Goal: Task Accomplishment & Management: Manage account settings

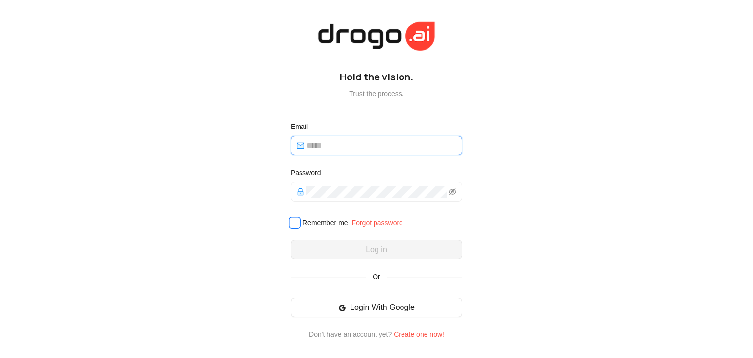
type input "**********"
click at [300, 223] on span at bounding box center [295, 223] width 12 height 12
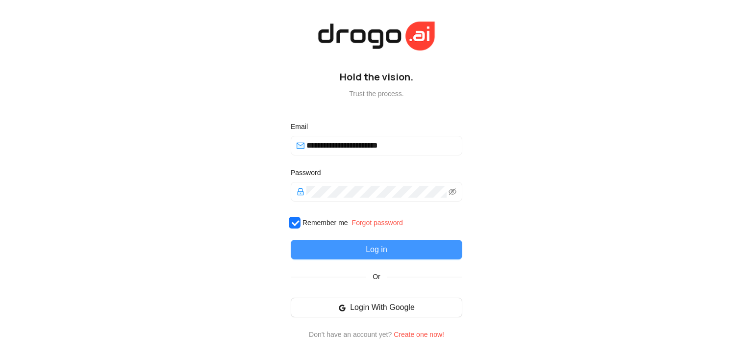
click at [318, 246] on button "Log in" at bounding box center [377, 250] width 172 height 20
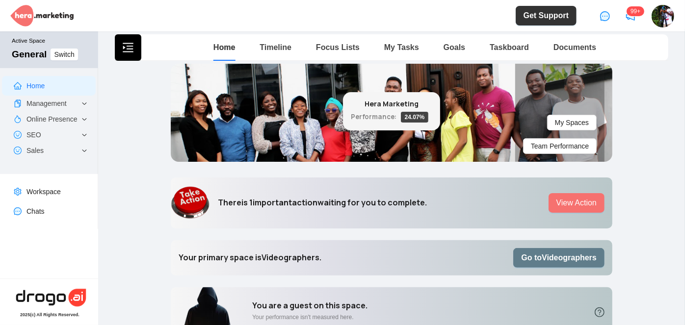
scroll to position [133, 0]
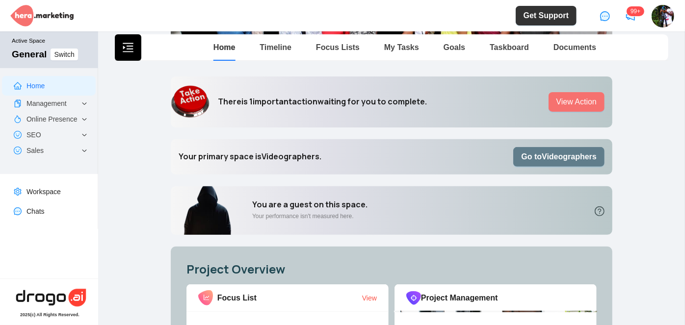
click at [555, 157] on b "Go to Videographers" at bounding box center [559, 156] width 76 height 8
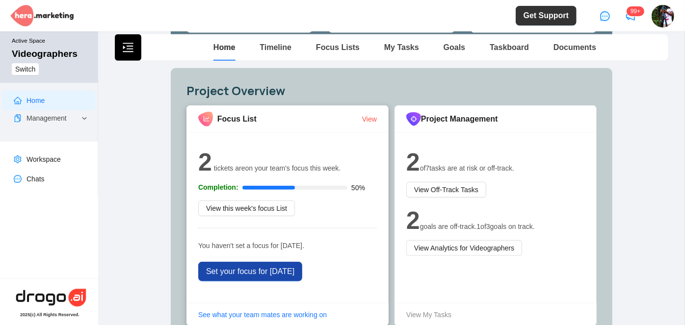
scroll to position [401, 0]
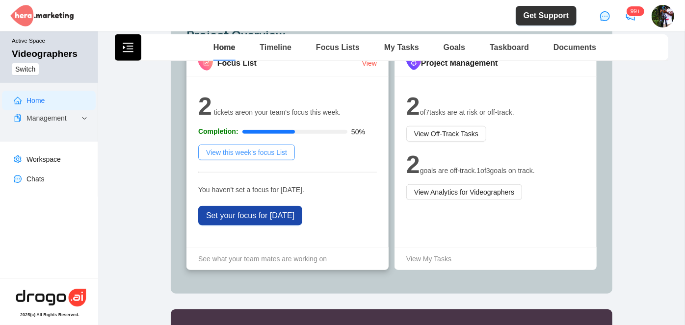
click at [247, 150] on span "View this week's focus List" at bounding box center [246, 152] width 81 height 11
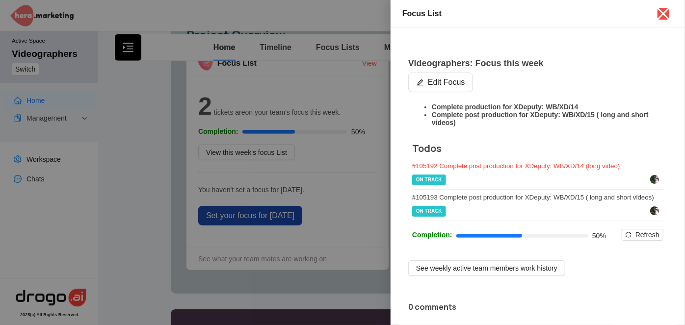
click at [503, 170] on div "# 105192 Complete post production for XDeputy: WB/XD/14 (long video)" at bounding box center [537, 165] width 251 height 7
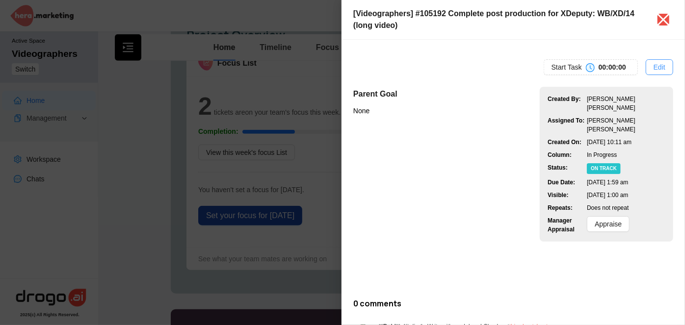
click at [655, 63] on span "Edit" at bounding box center [659, 67] width 12 height 11
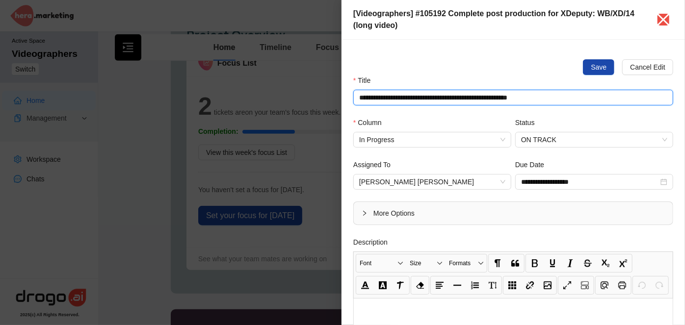
click at [469, 96] on input "**********" at bounding box center [513, 98] width 320 height 16
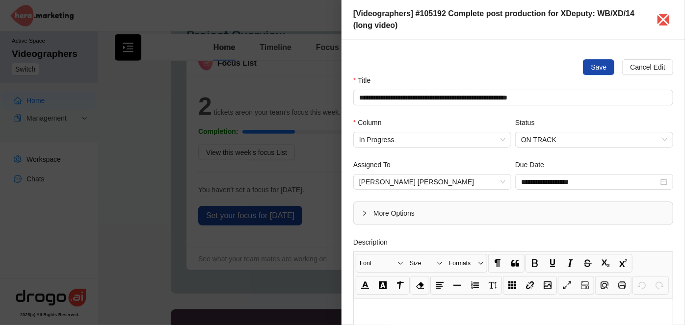
drag, startPoint x: 663, startPoint y: 21, endPoint x: 276, endPoint y: 215, distance: 433.1
click at [662, 21] on icon "close" at bounding box center [663, 20] width 16 height 16
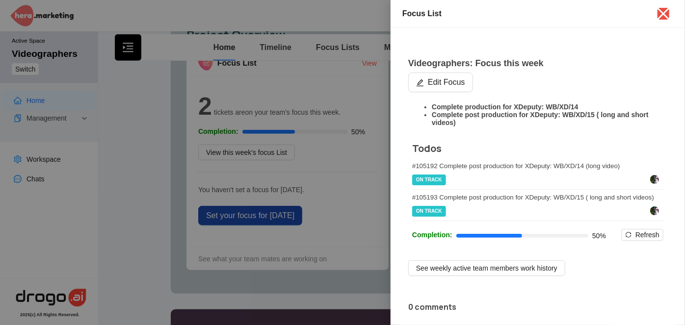
click at [280, 220] on div at bounding box center [342, 162] width 685 height 325
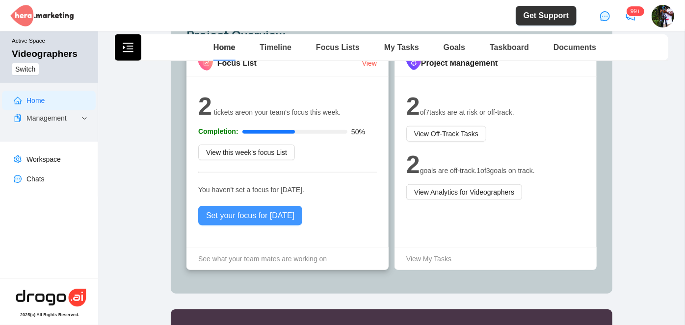
click at [256, 213] on span "Set your focus for today" at bounding box center [250, 216] width 88 height 12
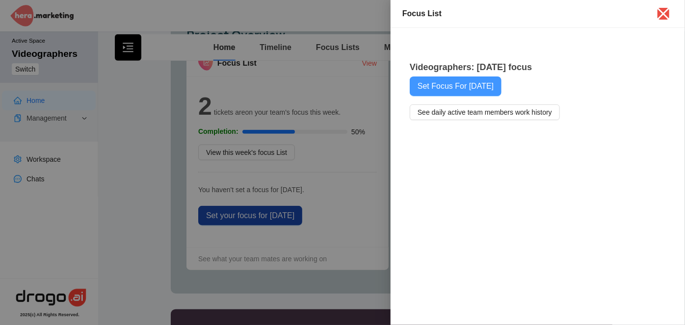
click at [452, 91] on span "Set Focus For Today" at bounding box center [455, 86] width 76 height 12
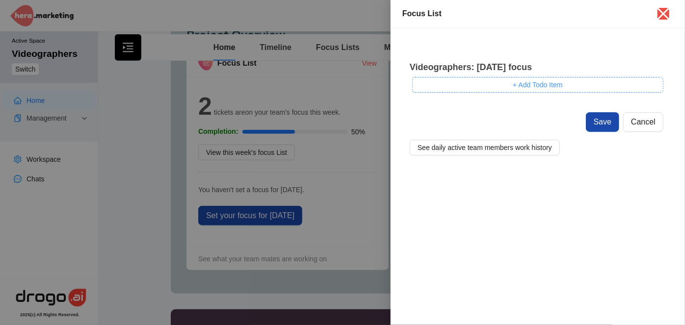
click at [457, 92] on button "+ Add Todo Item" at bounding box center [537, 85] width 251 height 16
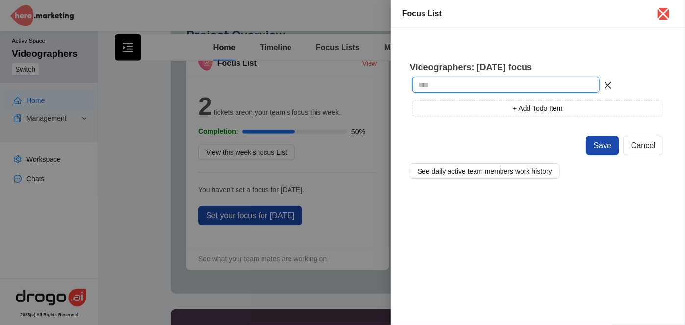
click at [461, 88] on input "text" at bounding box center [505, 85] width 187 height 16
paste input "**********"
type input "**********"
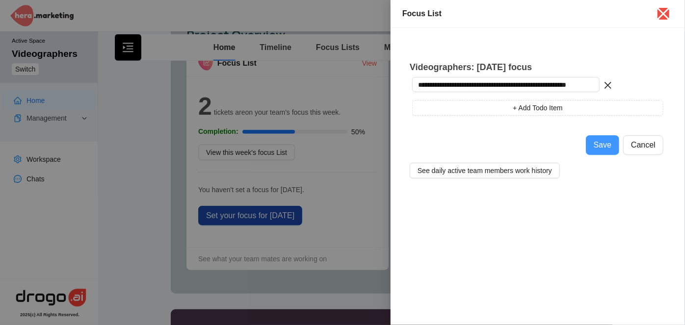
scroll to position [0, 0]
click at [606, 145] on span "Save" at bounding box center [602, 145] width 18 height 12
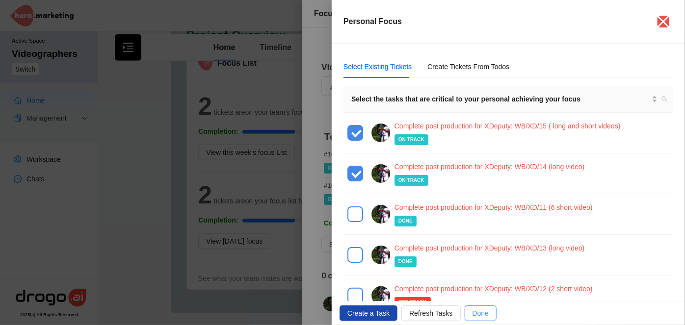
click at [472, 314] on span "Done" at bounding box center [480, 313] width 16 height 11
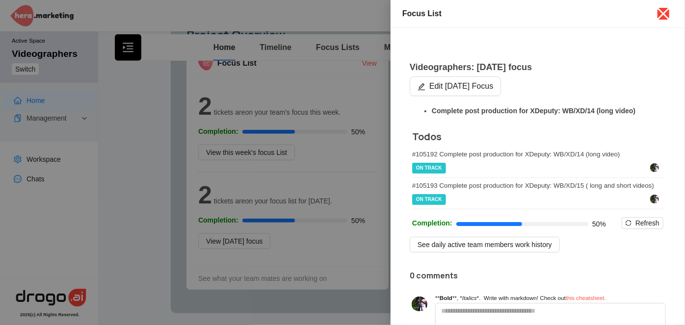
click at [663, 16] on icon "close" at bounding box center [663, 14] width 16 height 16
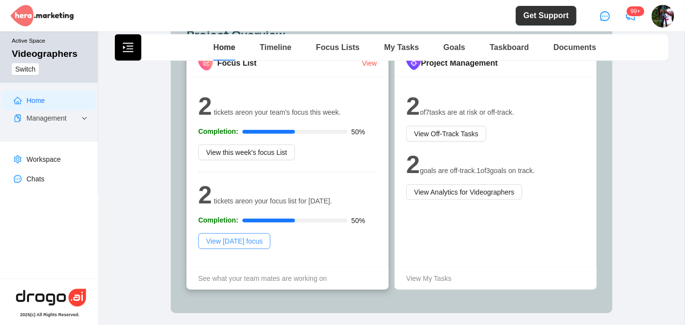
click at [242, 241] on span "View today's focus" at bounding box center [234, 241] width 56 height 11
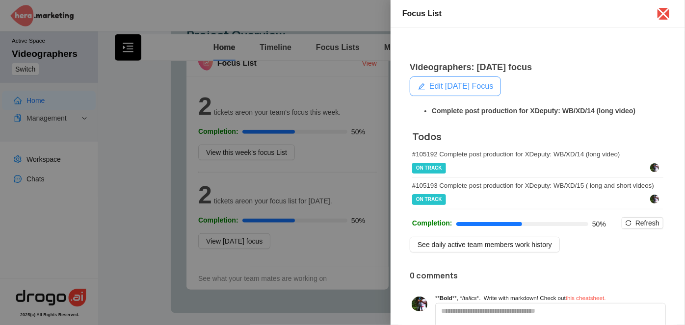
click at [476, 85] on span "Edit Today's Focus" at bounding box center [461, 86] width 64 height 12
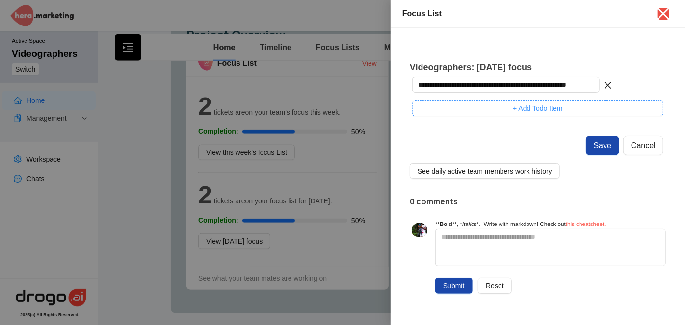
click at [497, 109] on button "+ Add Todo Item" at bounding box center [537, 109] width 251 height 16
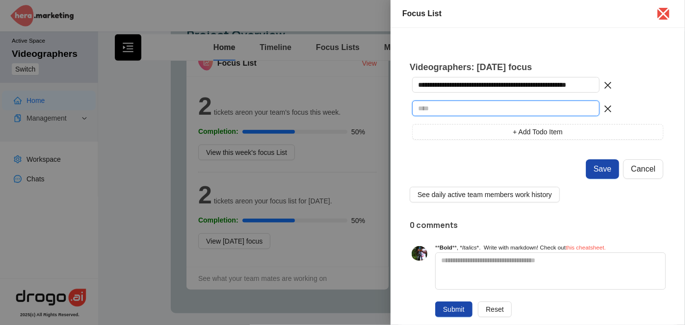
click at [476, 113] on input "text" at bounding box center [505, 109] width 187 height 16
type input "**********"
click at [603, 109] on icon "close" at bounding box center [607, 108] width 9 height 9
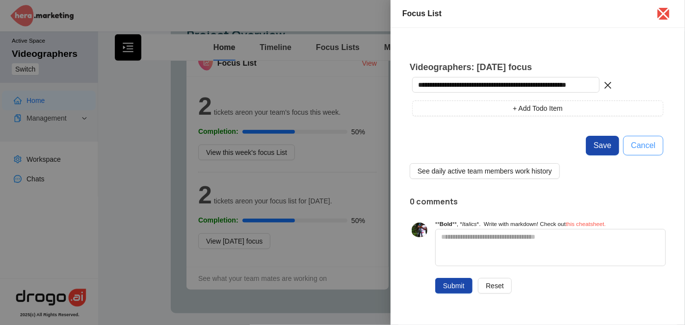
click at [640, 148] on span "Cancel" at bounding box center [643, 146] width 25 height 12
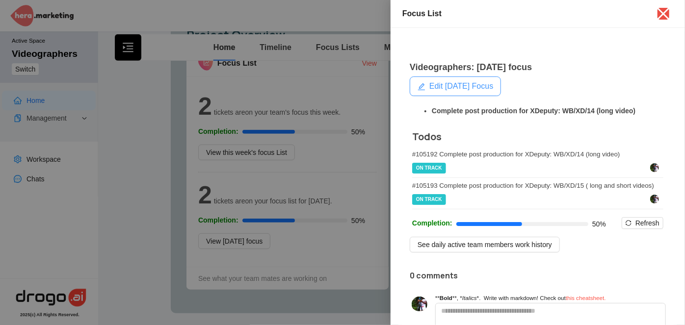
click at [478, 84] on span "Edit Today's Focus" at bounding box center [461, 86] width 64 height 12
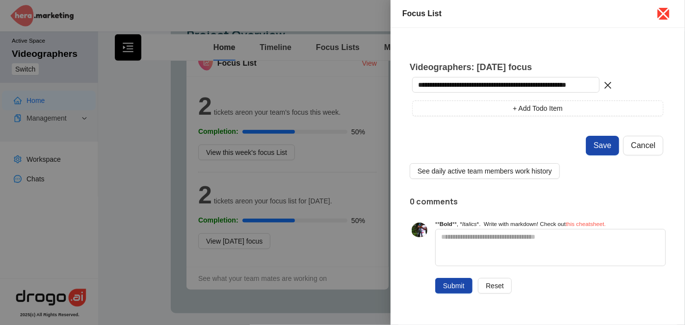
click at [667, 14] on icon "close" at bounding box center [663, 14] width 16 height 16
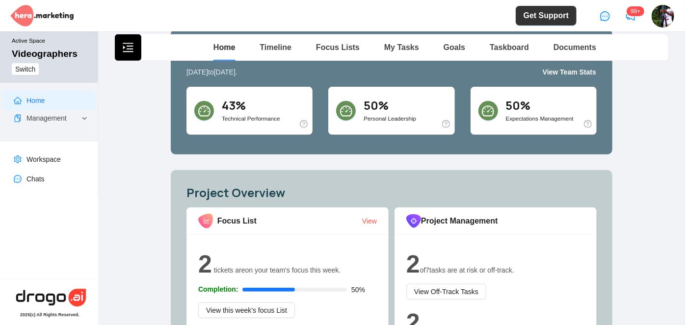
scroll to position [223, 0]
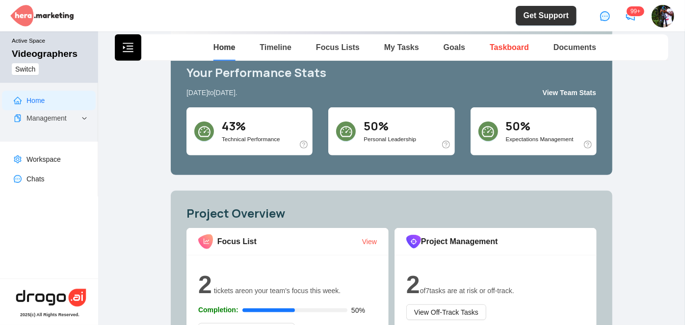
click at [496, 47] on link "Taskboard" at bounding box center [508, 47] width 39 height 8
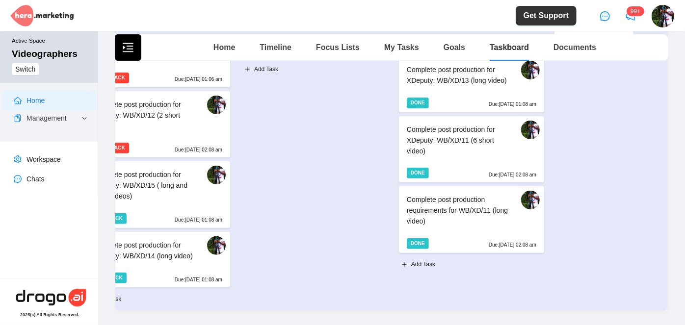
scroll to position [0, 359]
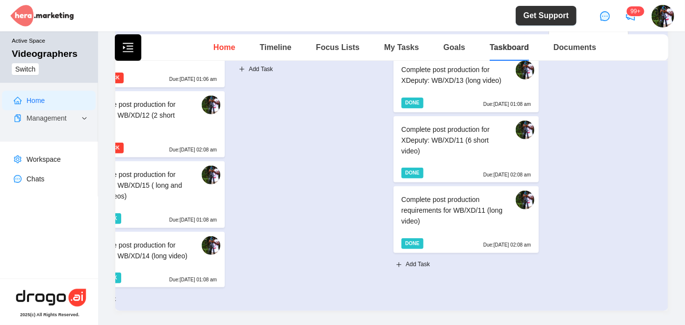
click at [224, 46] on link "Home" at bounding box center [224, 47] width 22 height 8
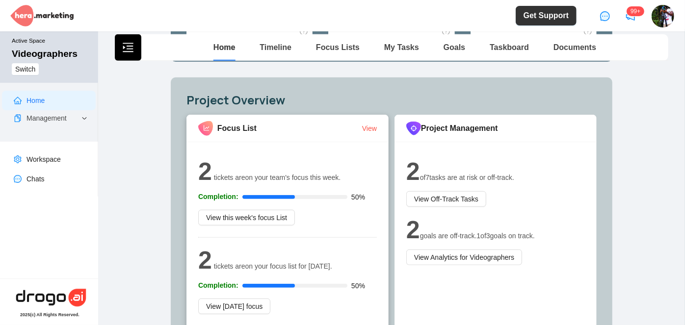
scroll to position [356, 0]
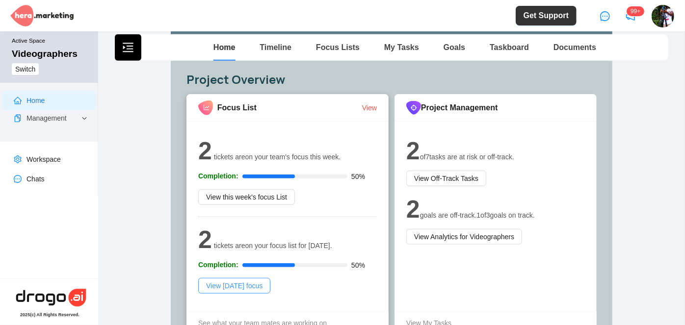
click at [232, 283] on span "View today's focus" at bounding box center [234, 285] width 56 height 11
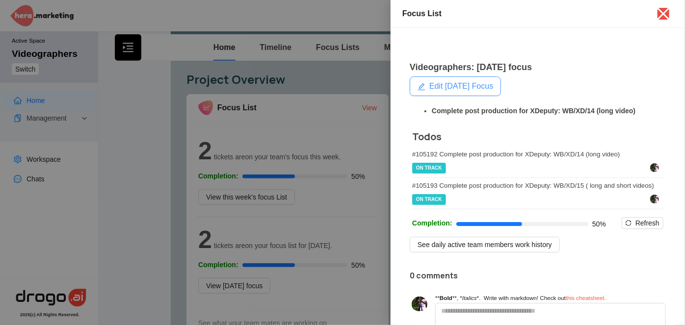
click at [483, 84] on span "Edit Today's Focus" at bounding box center [461, 86] width 64 height 12
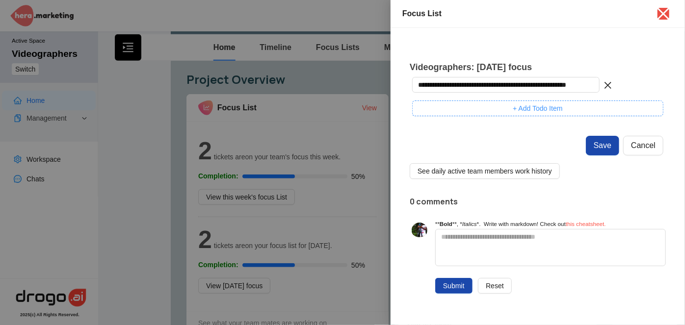
click at [500, 106] on button "+ Add Todo Item" at bounding box center [537, 109] width 251 height 16
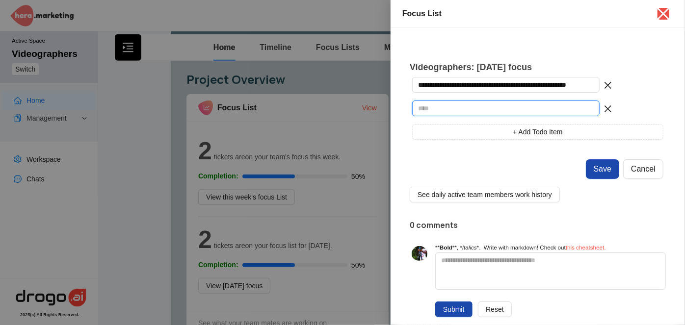
click at [474, 107] on input "text" at bounding box center [505, 109] width 187 height 16
click at [575, 106] on input "**********" at bounding box center [505, 109] width 187 height 16
click at [577, 106] on input "**********" at bounding box center [505, 109] width 187 height 16
drag, startPoint x: 584, startPoint y: 108, endPoint x: 597, endPoint y: 122, distance: 18.7
click at [584, 107] on input "**********" at bounding box center [505, 109] width 187 height 16
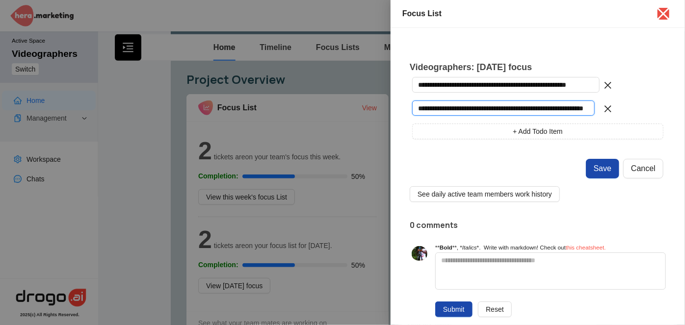
scroll to position [0, 44]
type input "**********"
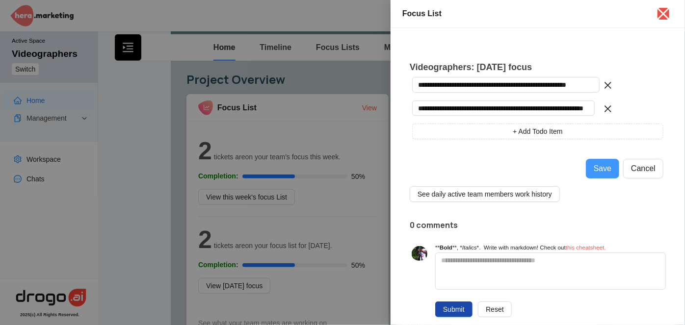
scroll to position [0, 0]
click at [597, 170] on span "Save" at bounding box center [602, 169] width 18 height 12
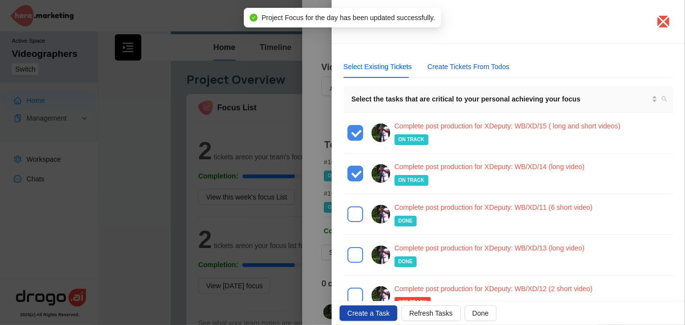
click at [476, 70] on div "Create Tickets From Todos" at bounding box center [468, 66] width 82 height 11
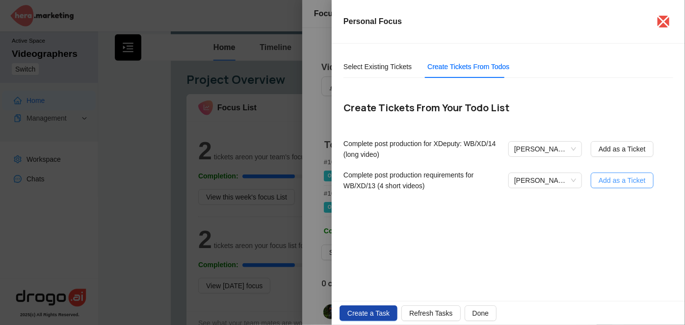
click at [621, 183] on span "Add as a Ticket" at bounding box center [621, 180] width 47 height 11
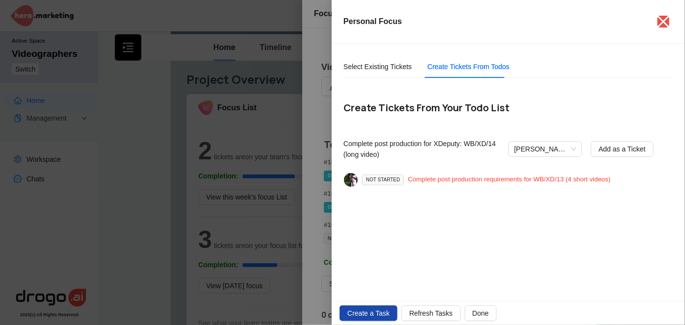
click at [465, 180] on div "Complete post production requirements for WB/XD/13 (4 short videos)" at bounding box center [508, 180] width 203 height 11
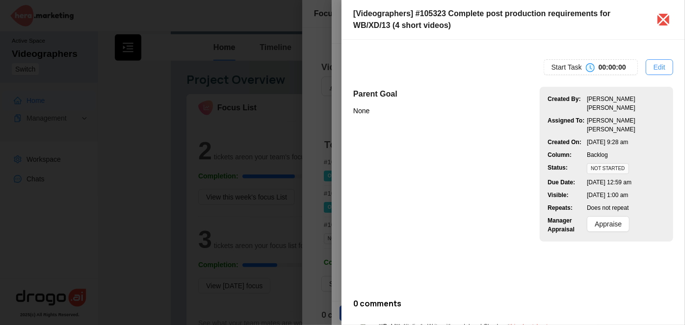
click at [656, 66] on span "Edit" at bounding box center [659, 67] width 12 height 11
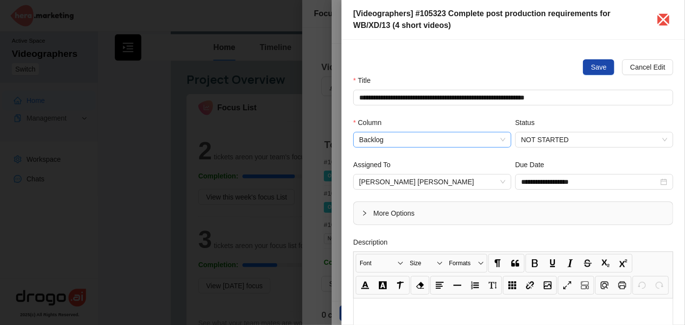
click at [374, 145] on span "Backlog" at bounding box center [432, 139] width 146 height 15
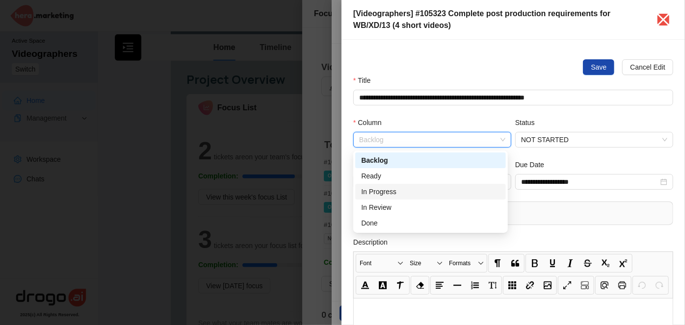
click at [383, 189] on div "In Progress" at bounding box center [430, 191] width 139 height 11
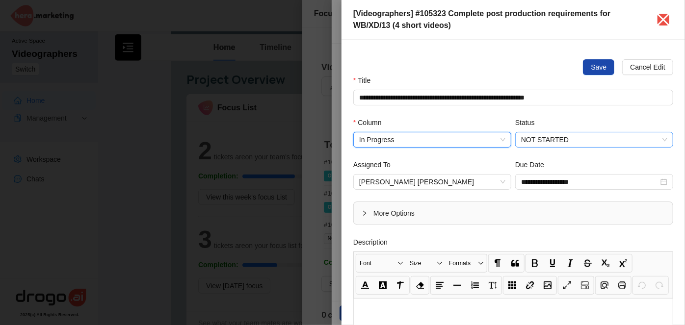
click at [565, 144] on span "NOT STARTED" at bounding box center [594, 139] width 146 height 15
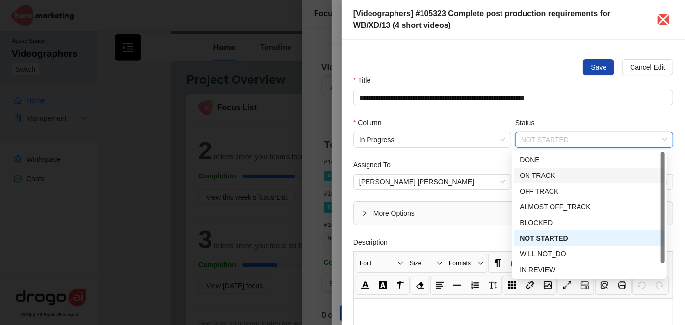
click at [544, 175] on div "ON TRACK" at bounding box center [588, 175] width 139 height 11
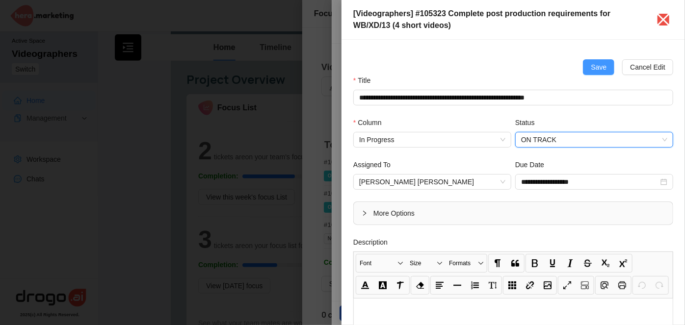
click at [605, 64] on button "Save" at bounding box center [598, 67] width 31 height 16
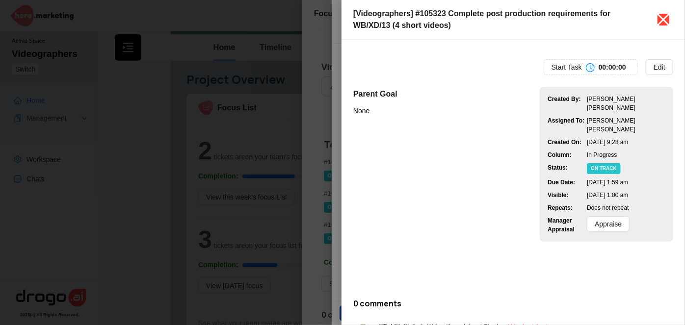
click at [663, 20] on icon "close" at bounding box center [663, 20] width 12 height 12
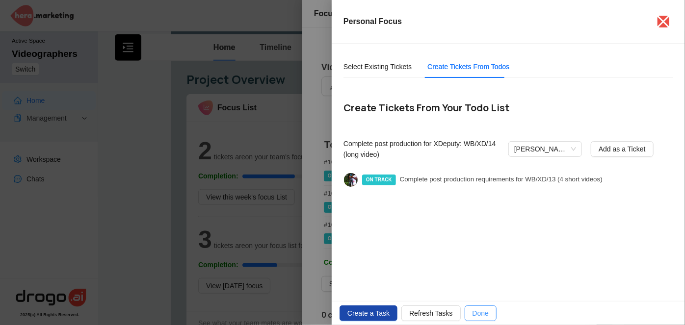
click at [481, 313] on span "Done" at bounding box center [480, 313] width 16 height 11
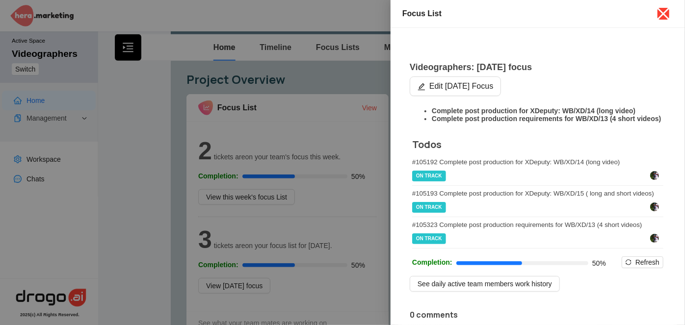
click at [664, 13] on icon "close" at bounding box center [663, 14] width 12 height 12
